Goal: Task Accomplishment & Management: Complete application form

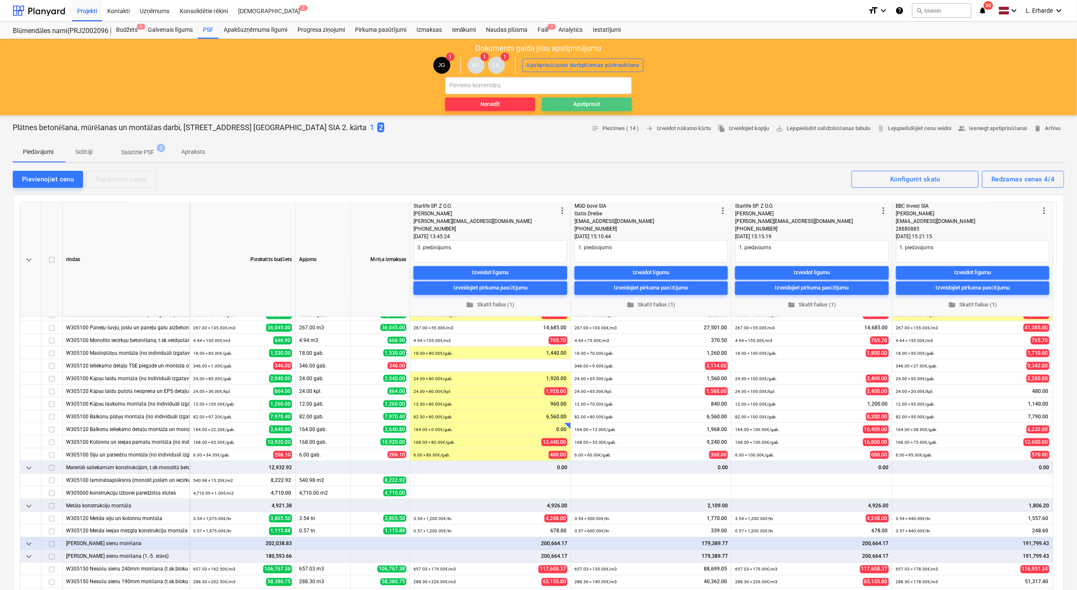
click at [597, 104] on div "Apstiprināt" at bounding box center [586, 105] width 27 height 10
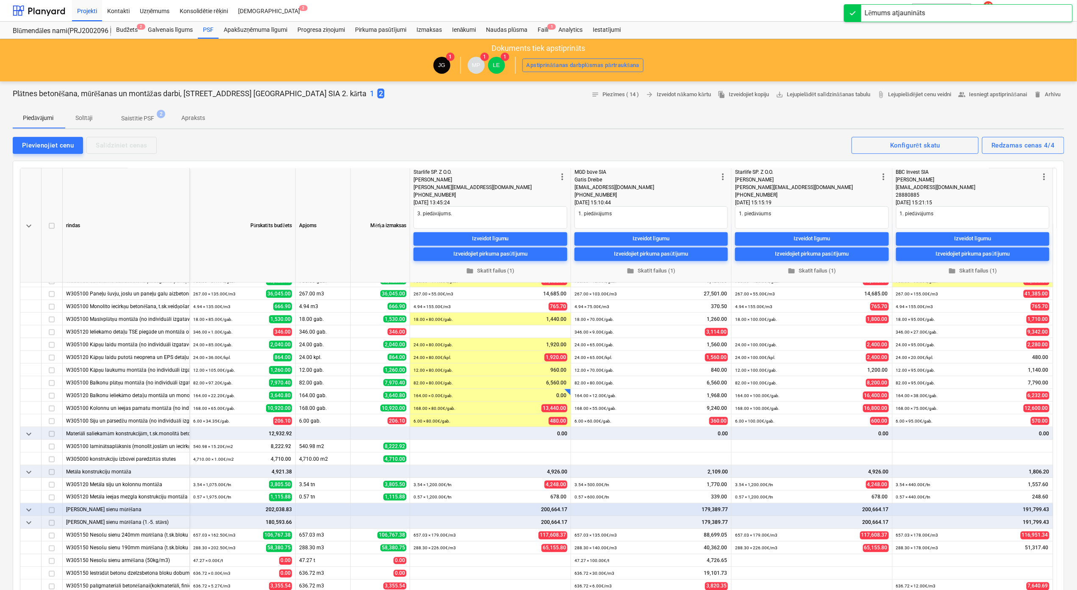
type textarea "x"
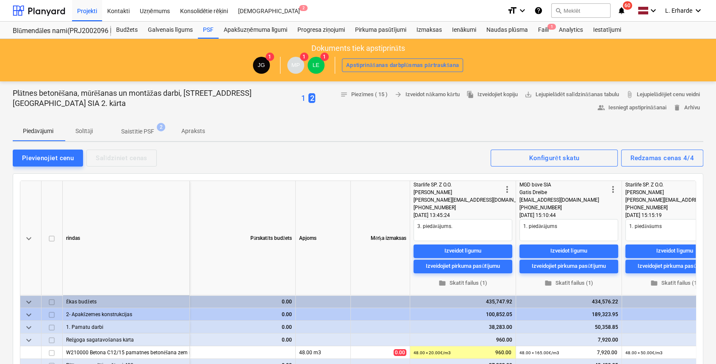
type textarea "x"
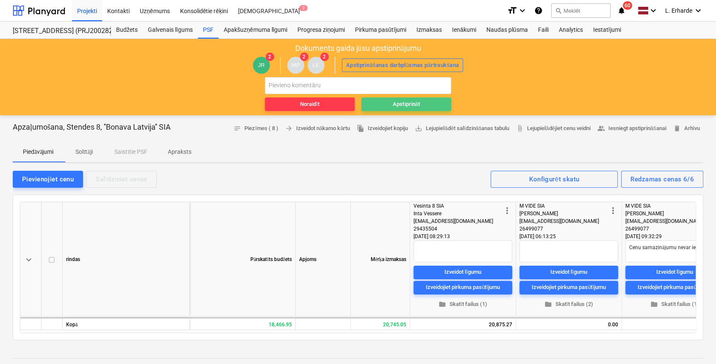
click at [429, 107] on span "Apstiprināt" at bounding box center [406, 105] width 83 height 10
